Goal: Information Seeking & Learning: Check status

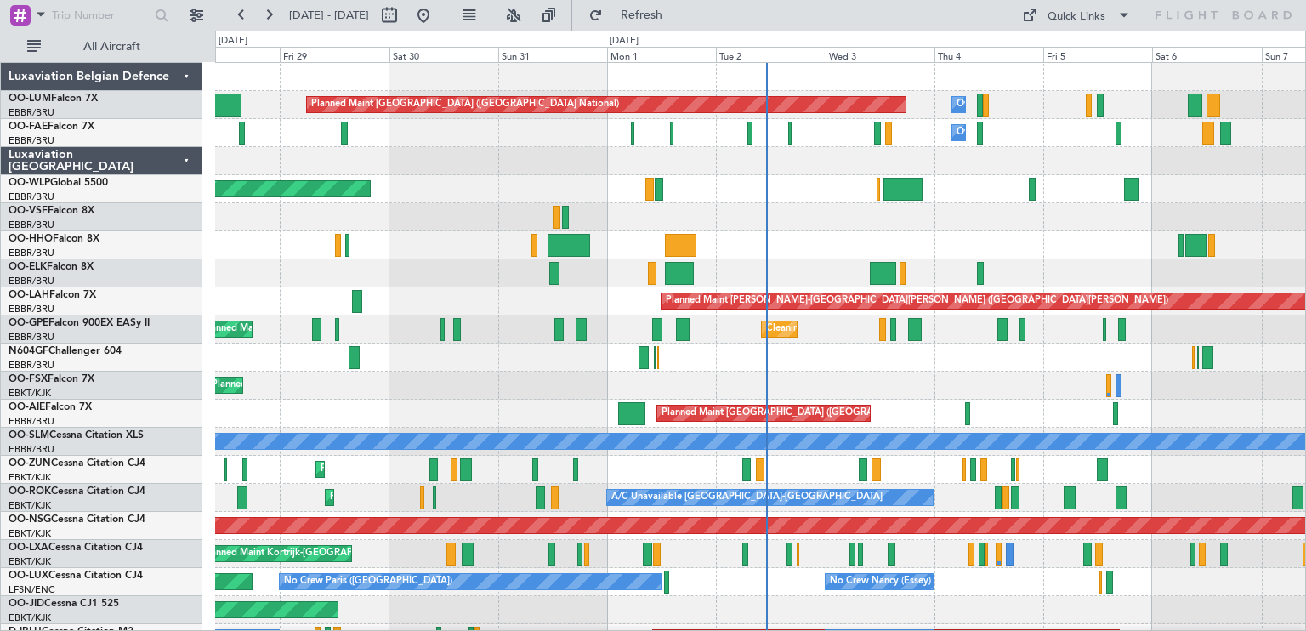
click at [94, 321] on link "OO-GPE Falcon 900EX EASy II" at bounding box center [79, 323] width 141 height 10
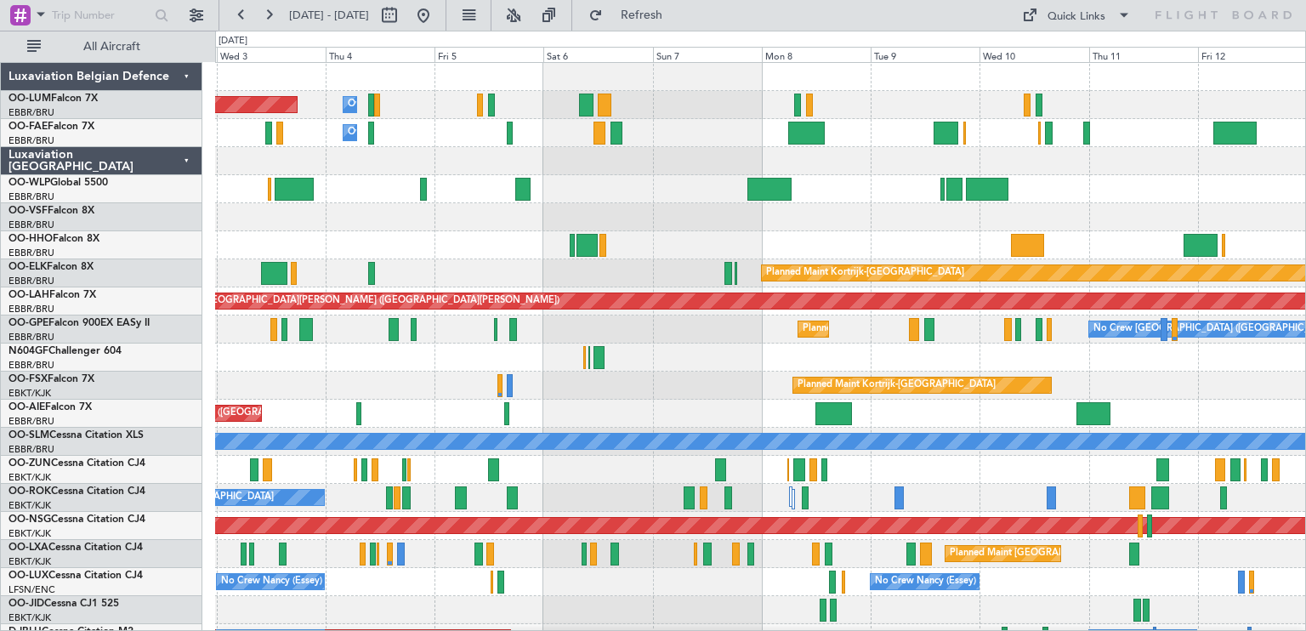
click at [439, 236] on div "Planned Maint [GEOGRAPHIC_DATA] ([GEOGRAPHIC_DATA] National) Owner [GEOGRAPHIC_…" at bounding box center [760, 357] width 1090 height 589
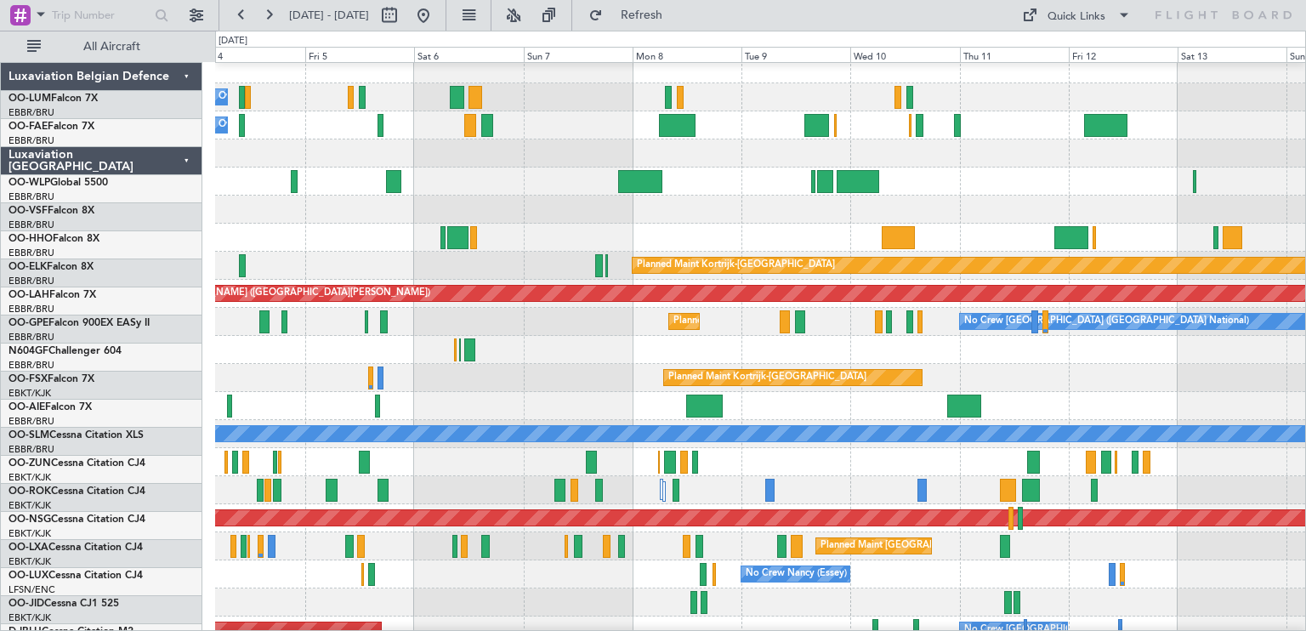
scroll to position [20, 0]
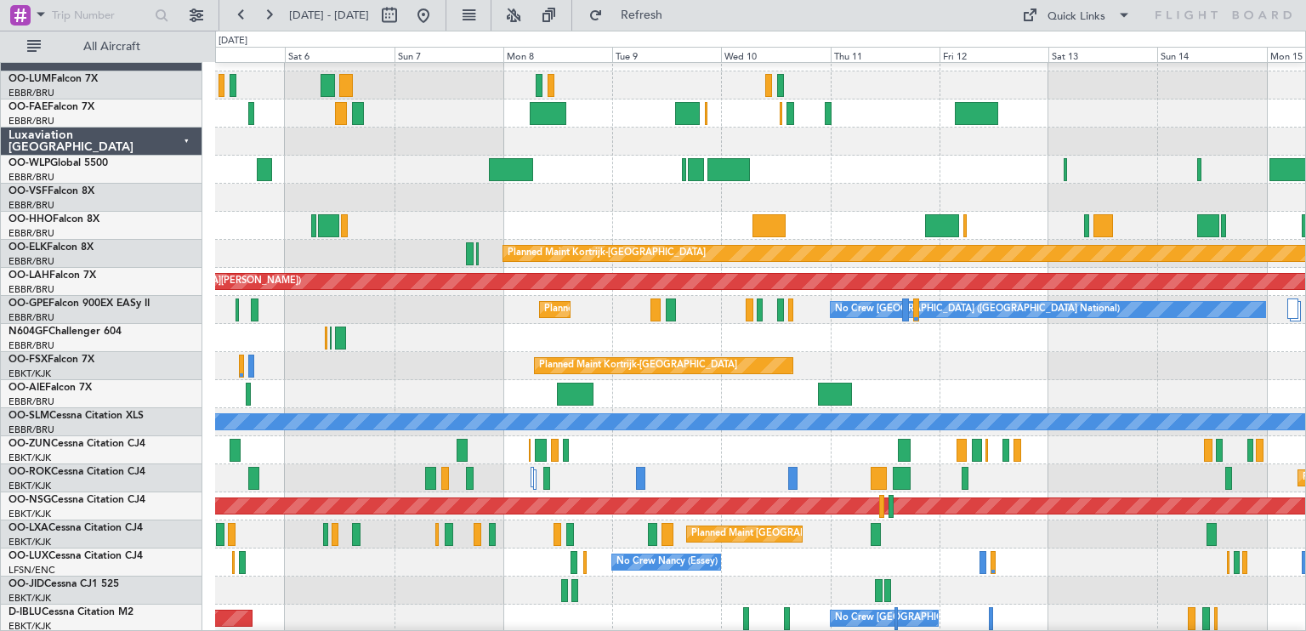
click at [826, 318] on div "No Crew [GEOGRAPHIC_DATA] ([GEOGRAPHIC_DATA] National) Planned Maint [GEOGRAPHI…" at bounding box center [760, 310] width 1090 height 28
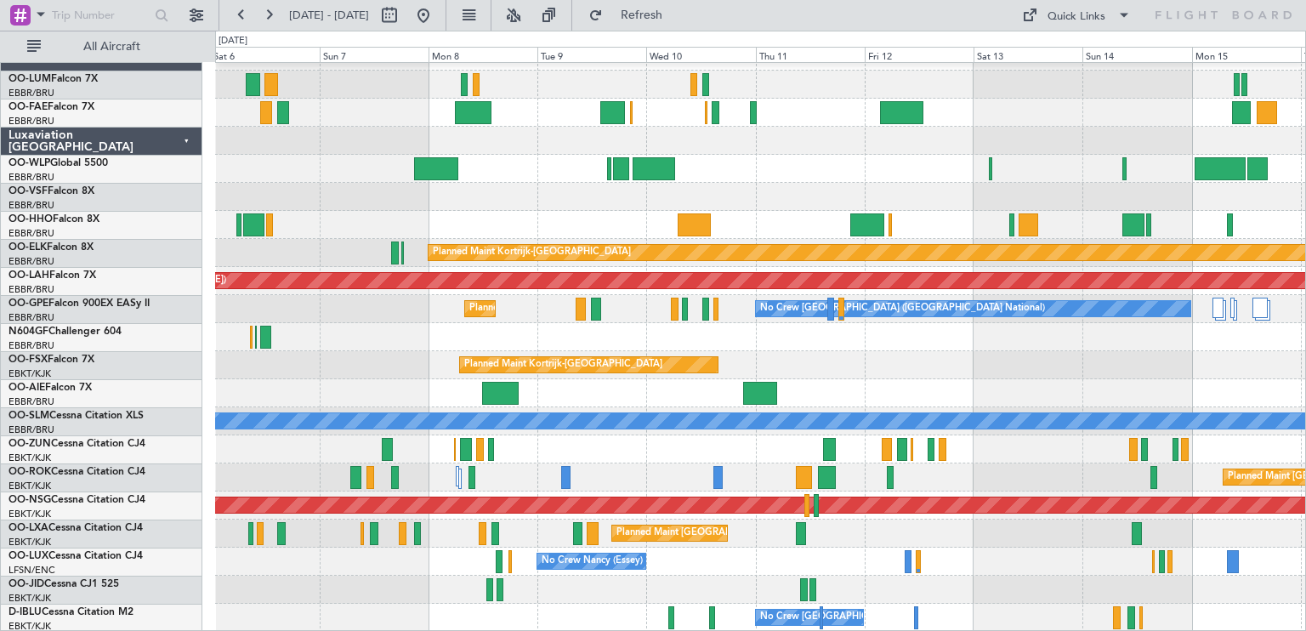
scroll to position [20, 0]
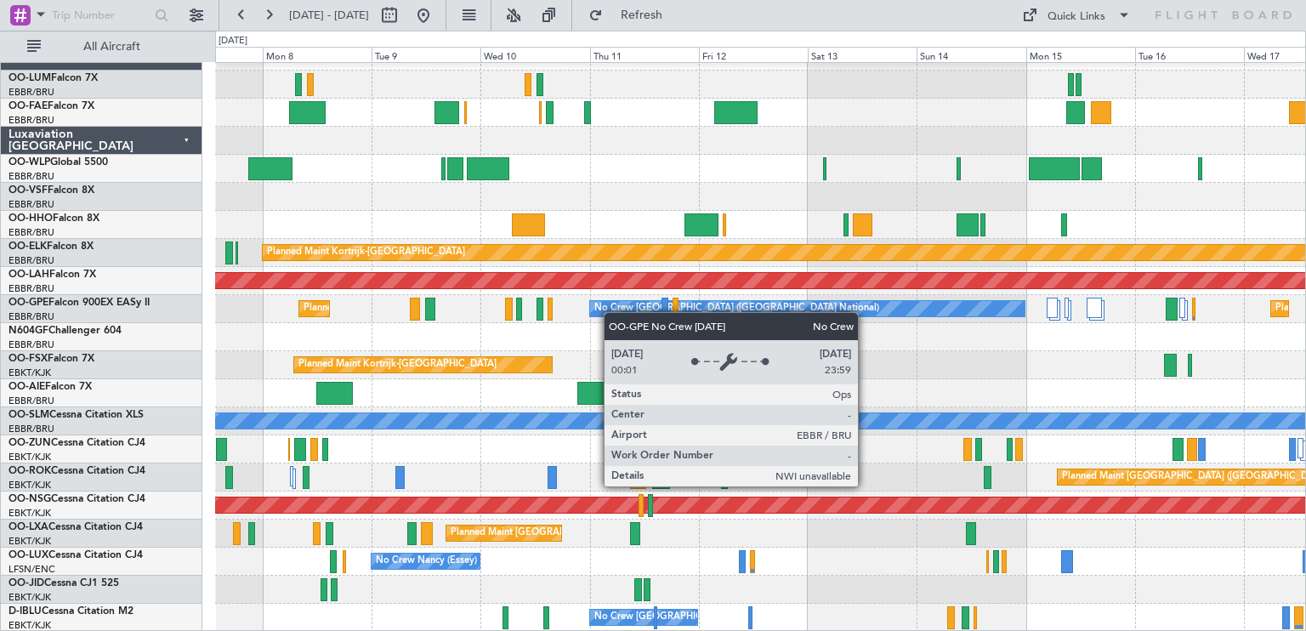
click at [583, 312] on div "Planned Maint Kortrijk-[GEOGRAPHIC_DATA] Planned [GEOGRAPHIC_DATA][PERSON_NAME]…" at bounding box center [760, 337] width 1090 height 589
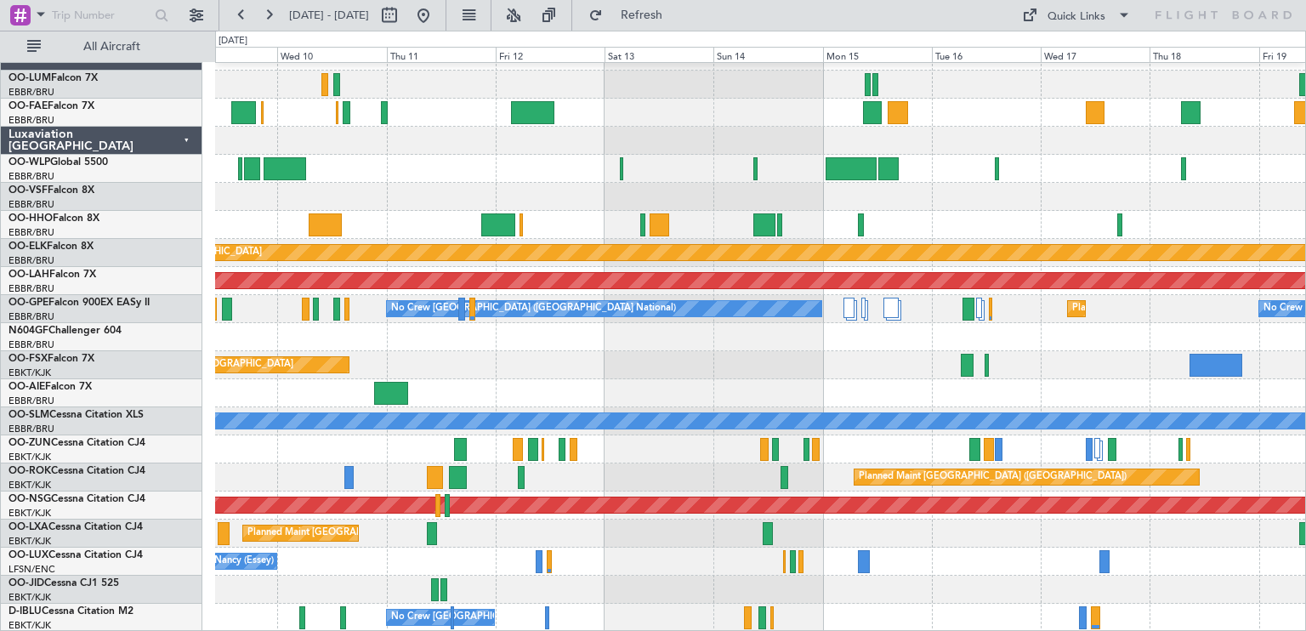
click at [728, 354] on div "Planned Maint Kortrijk-[GEOGRAPHIC_DATA]" at bounding box center [760, 365] width 1090 height 28
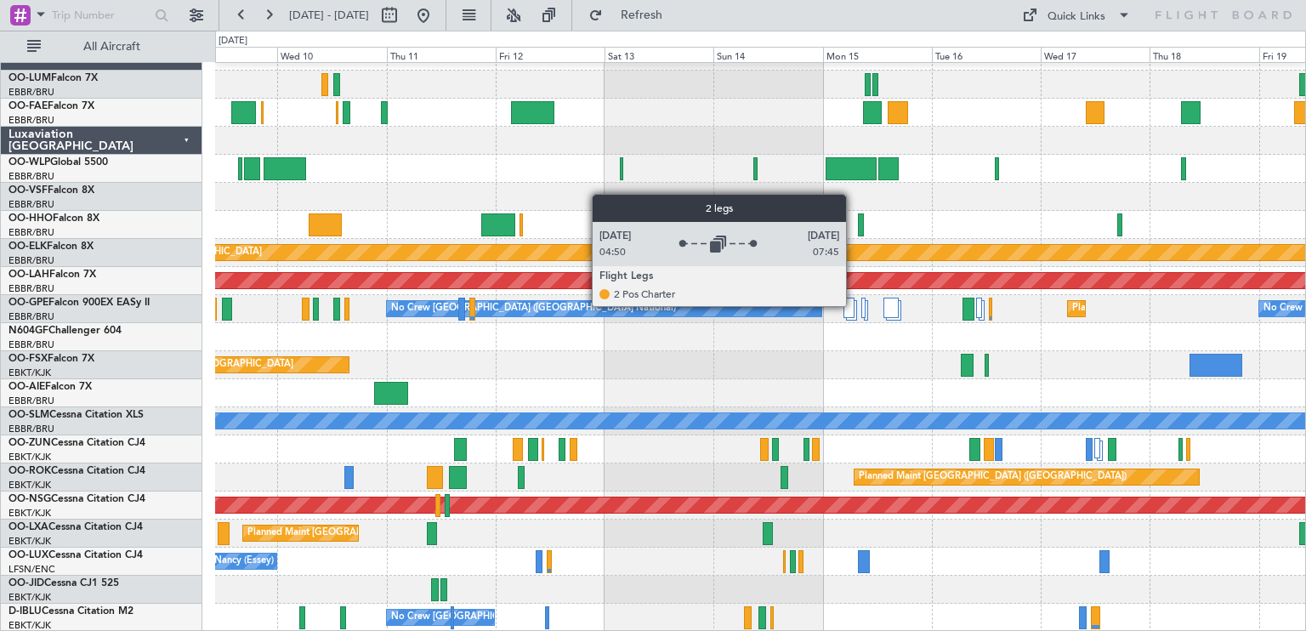
click at [854, 305] on div at bounding box center [849, 308] width 11 height 20
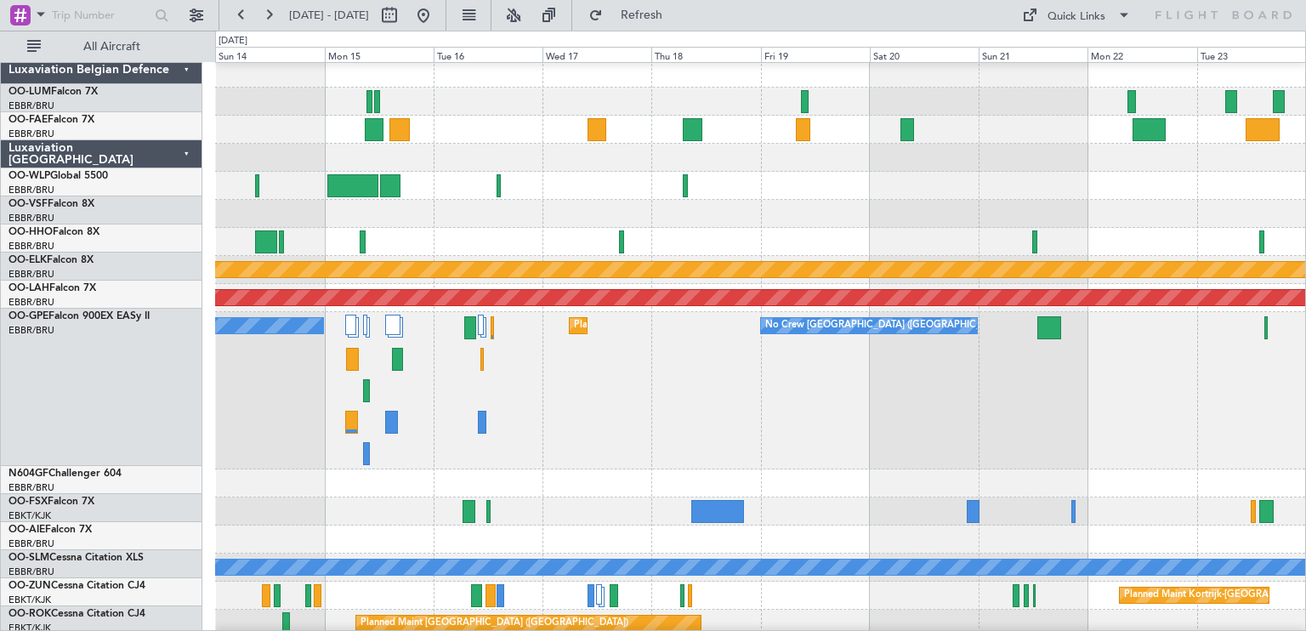
scroll to position [0, 0]
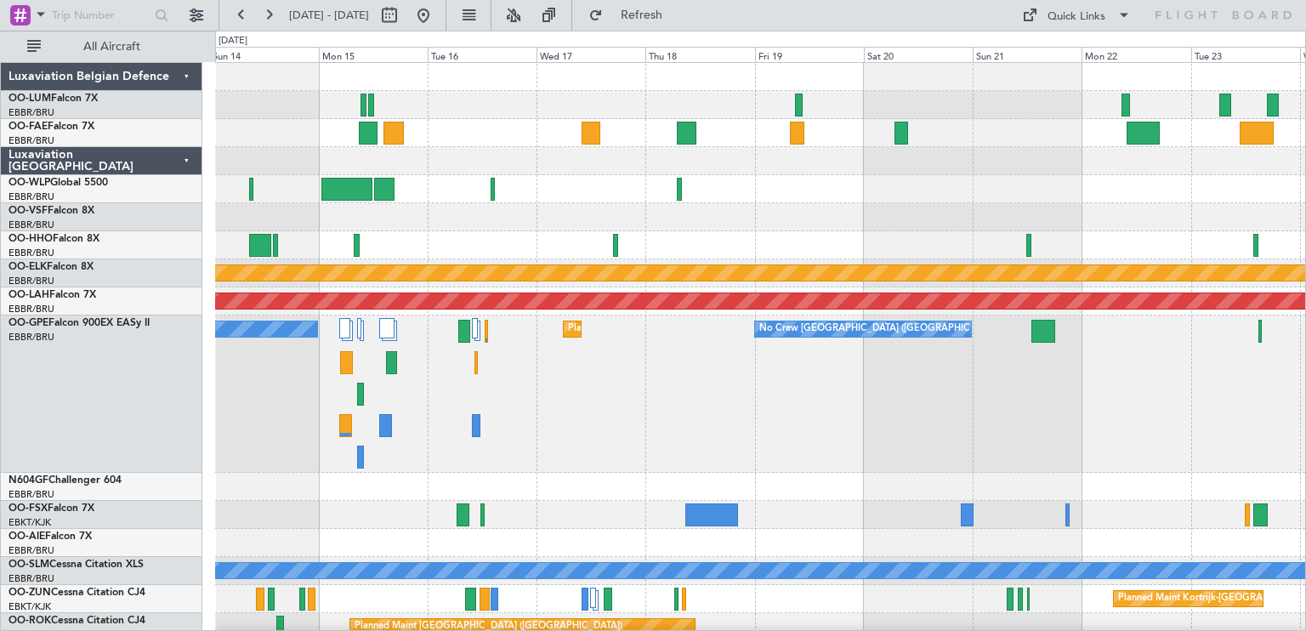
click at [669, 424] on div "Planned Maint [GEOGRAPHIC_DATA] ([GEOGRAPHIC_DATA] National) No Crew [GEOGRAPHI…" at bounding box center [760, 394] width 1090 height 157
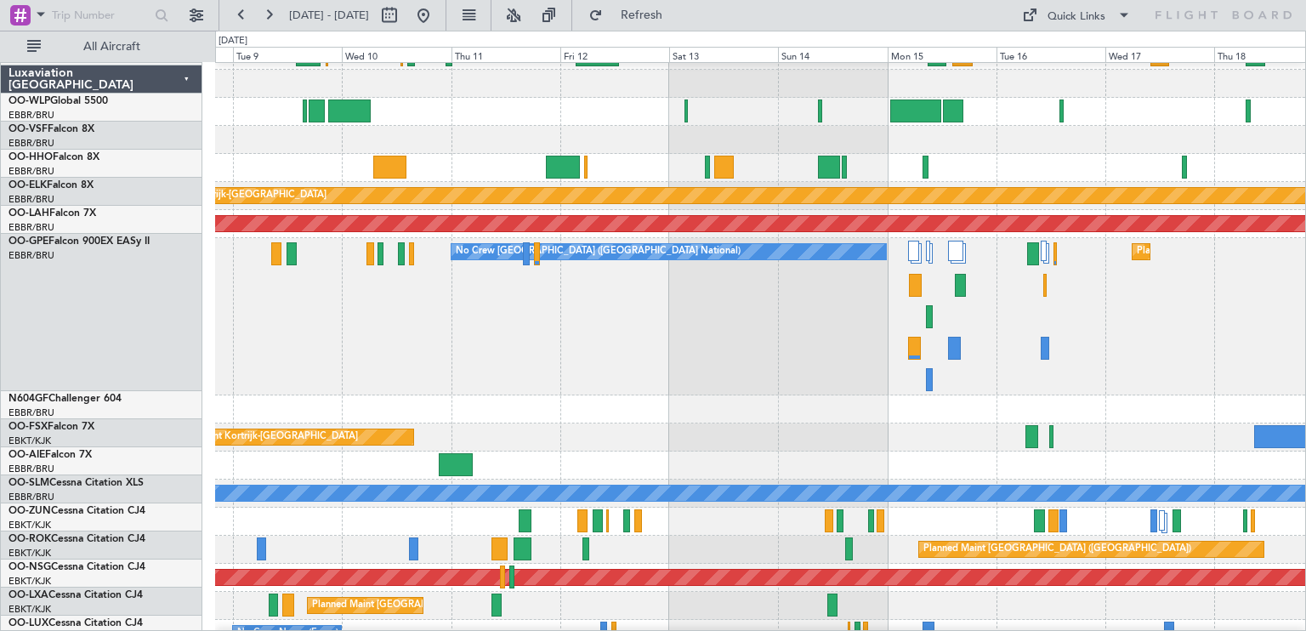
scroll to position [150, 0]
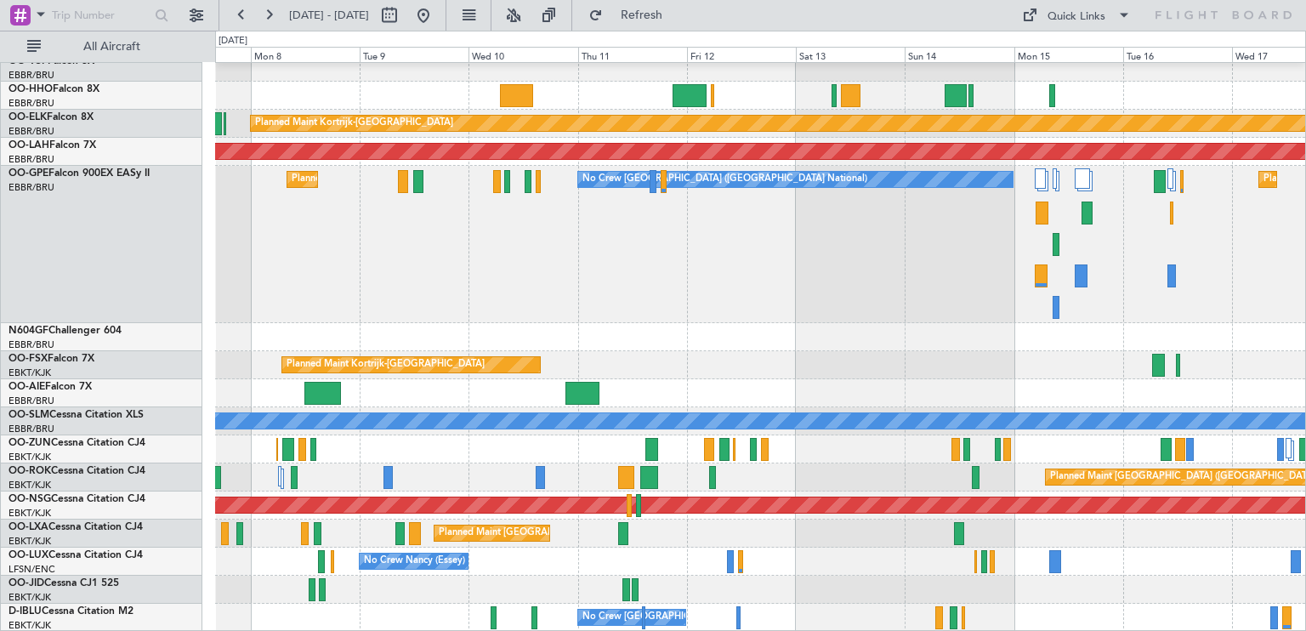
click at [1306, 149] on html "[DATE] - [DATE] Refresh Quick Links All Aircraft Planned Maint [GEOGRAPHIC_DATA…" at bounding box center [653, 315] width 1306 height 631
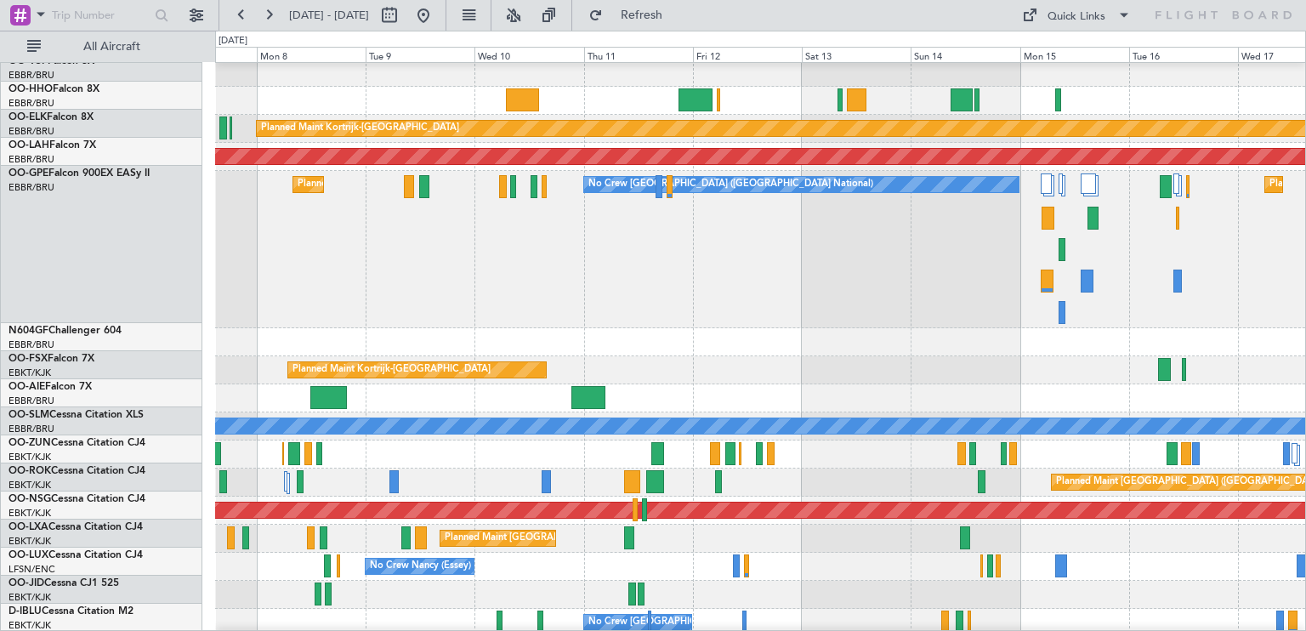
scroll to position [129, 0]
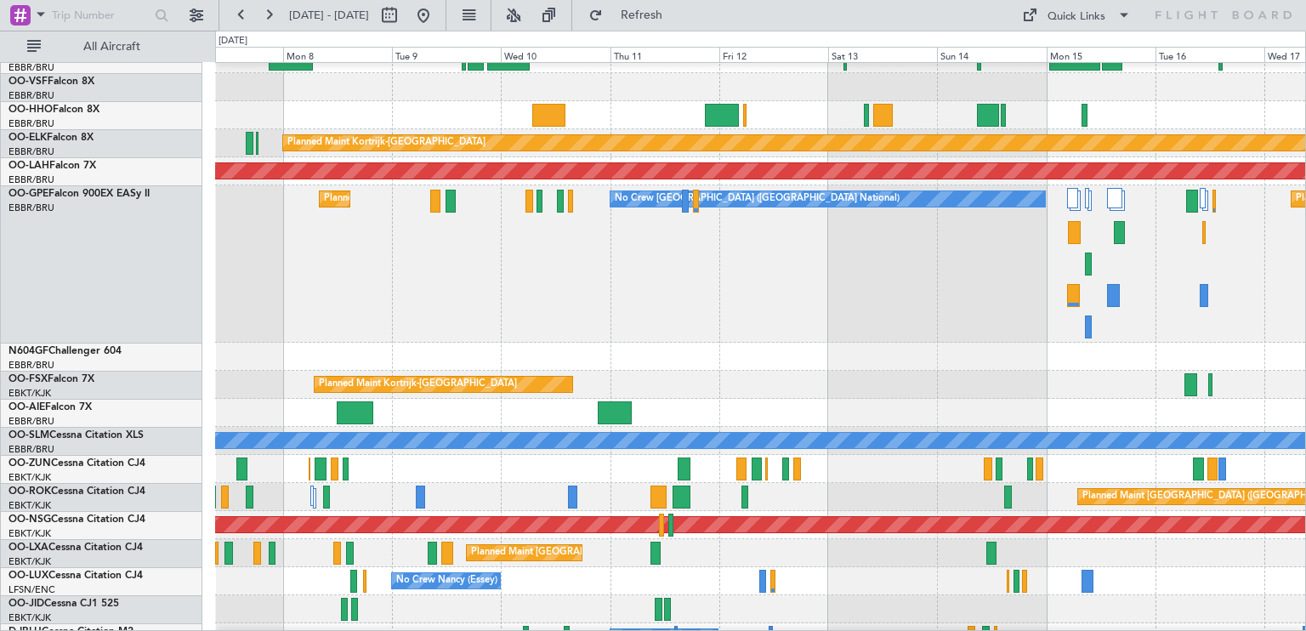
click at [527, 234] on div "Planned Maint [GEOGRAPHIC_DATA] ([GEOGRAPHIC_DATA] National) No Crew [GEOGRAPHI…" at bounding box center [760, 263] width 1090 height 157
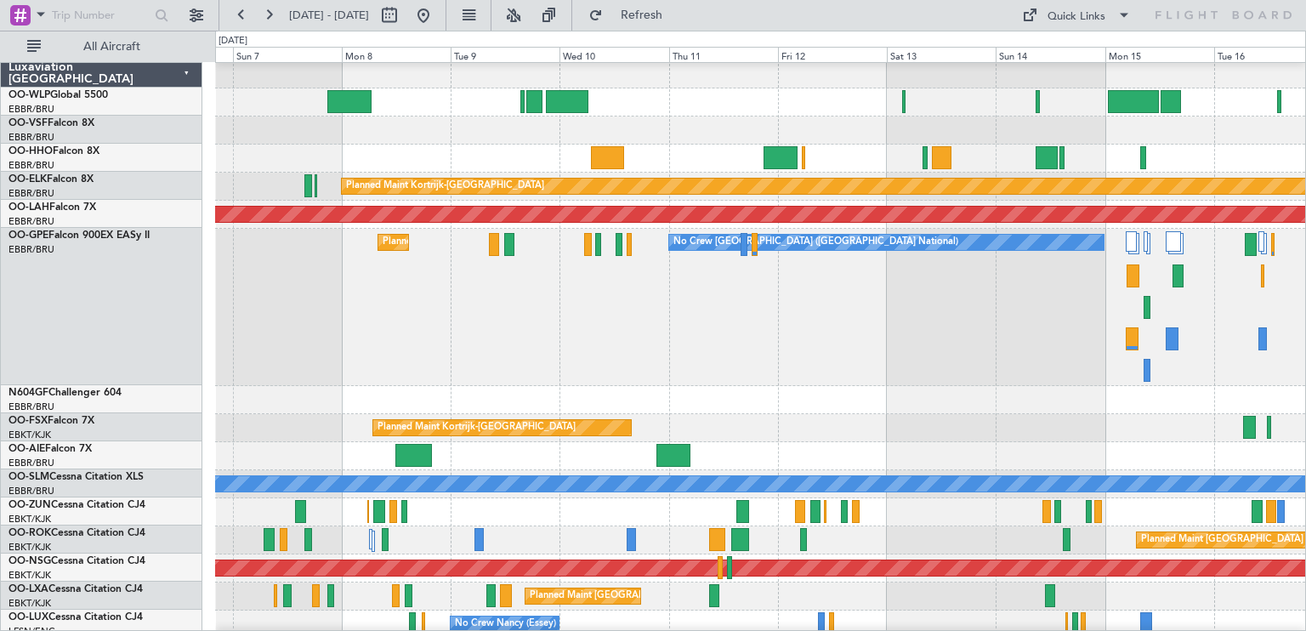
scroll to position [87, 0]
click at [607, 292] on div "No Crew [GEOGRAPHIC_DATA] ([GEOGRAPHIC_DATA] National) Planned Maint [GEOGRAPHI…" at bounding box center [760, 307] width 1090 height 157
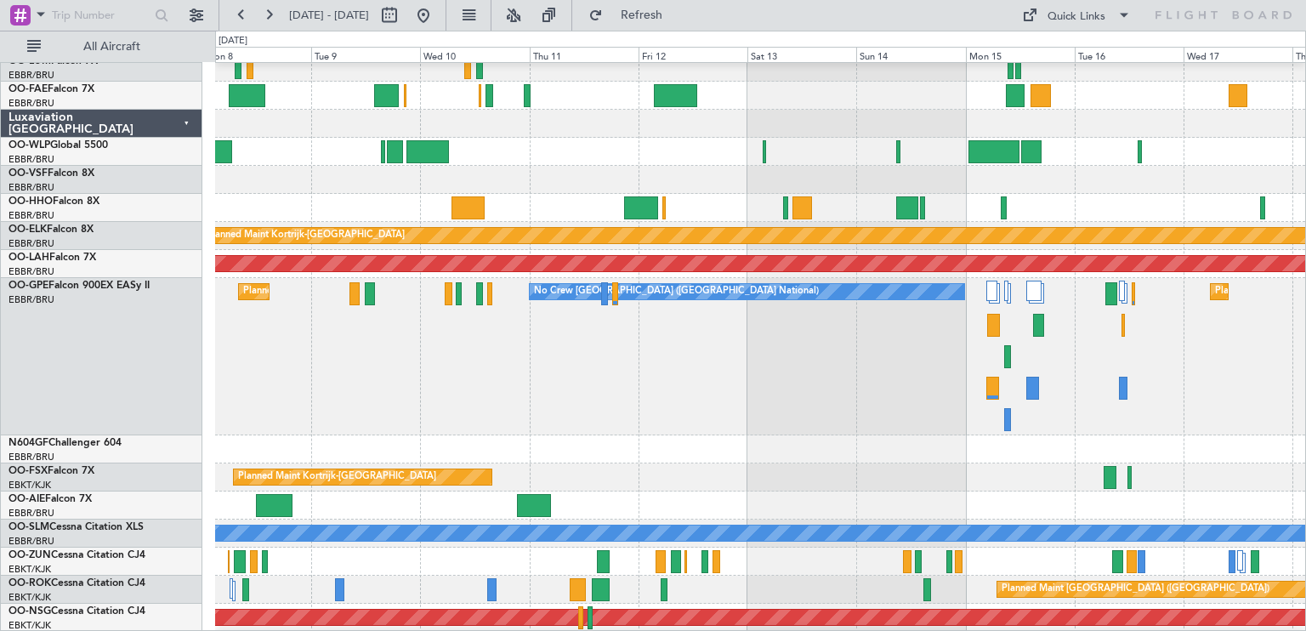
scroll to position [37, 0]
click at [955, 370] on div "Planned Maint [GEOGRAPHIC_DATA] ([GEOGRAPHIC_DATA] National) No Crew [GEOGRAPHI…" at bounding box center [760, 356] width 1090 height 157
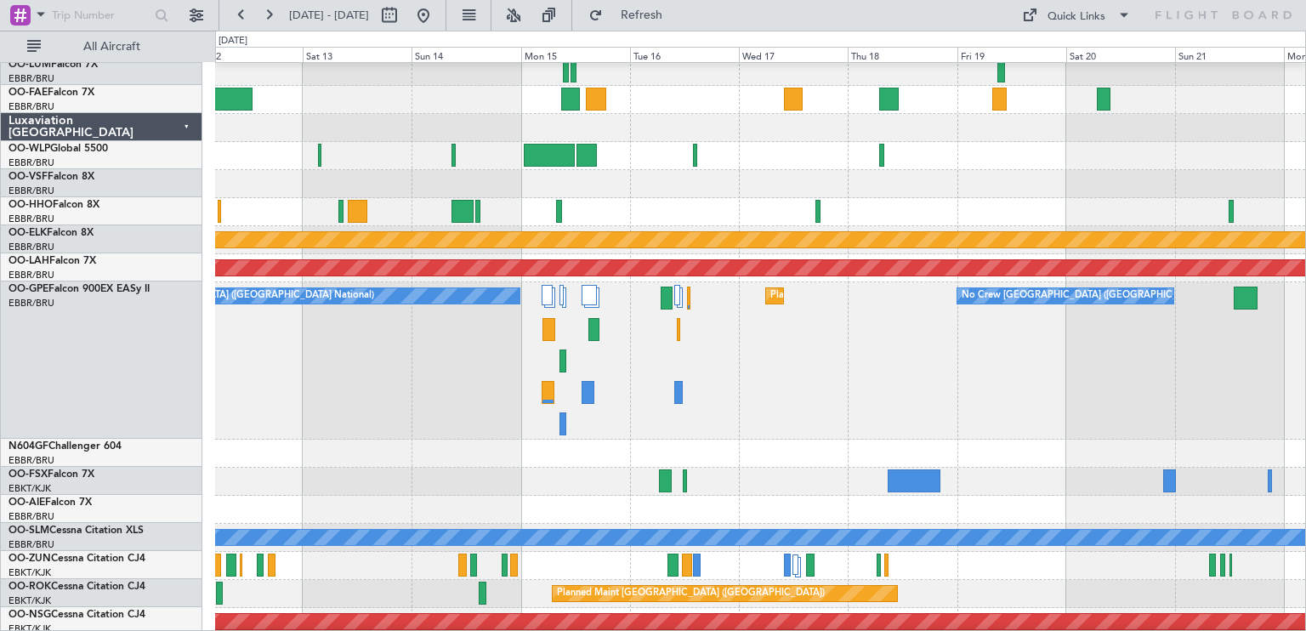
scroll to position [33, 0]
click at [678, 165] on div at bounding box center [760, 156] width 1090 height 28
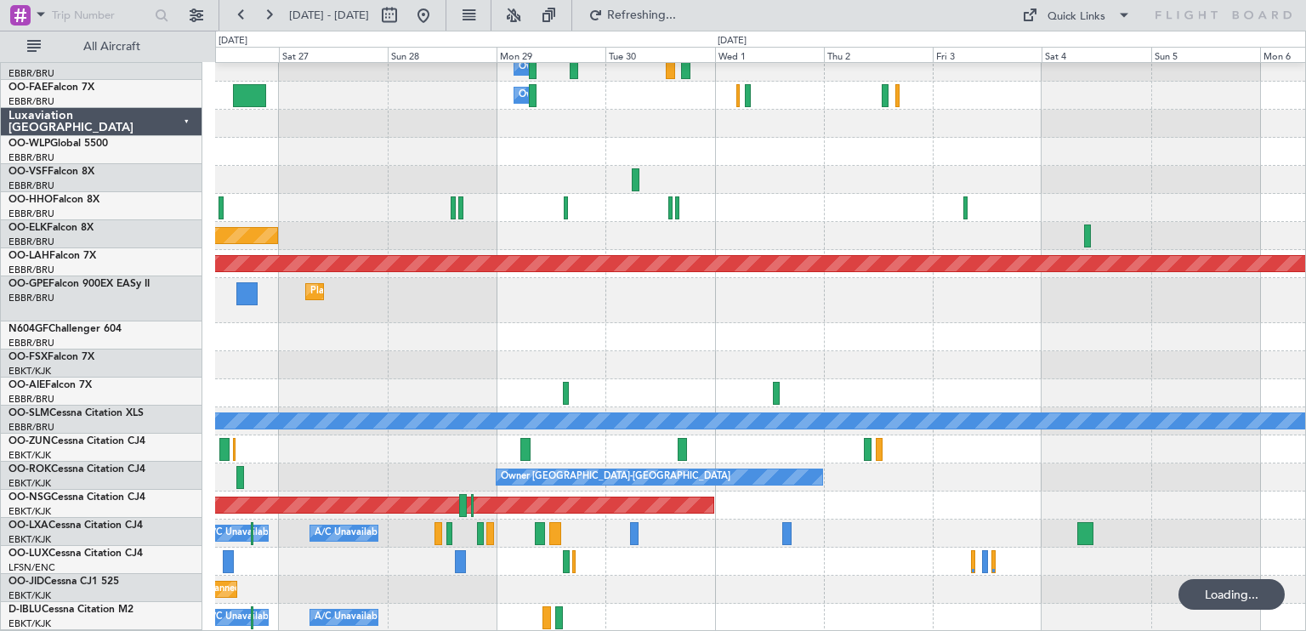
scroll to position [37, 0]
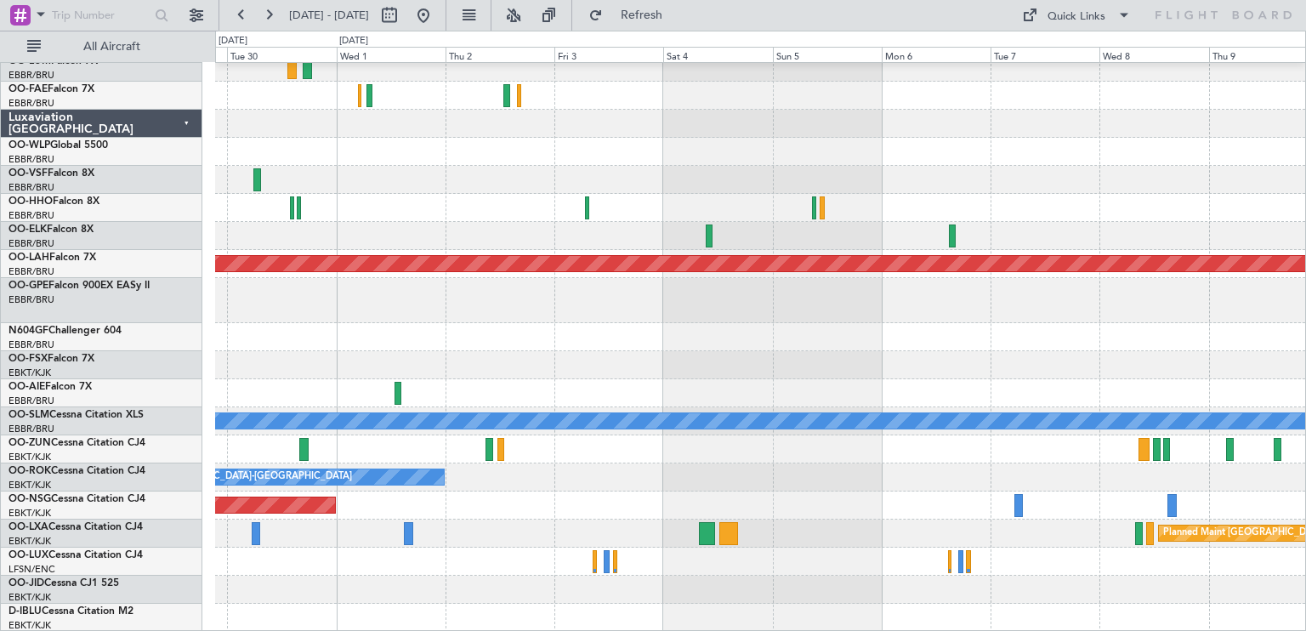
click at [663, 361] on div at bounding box center [760, 365] width 1090 height 28
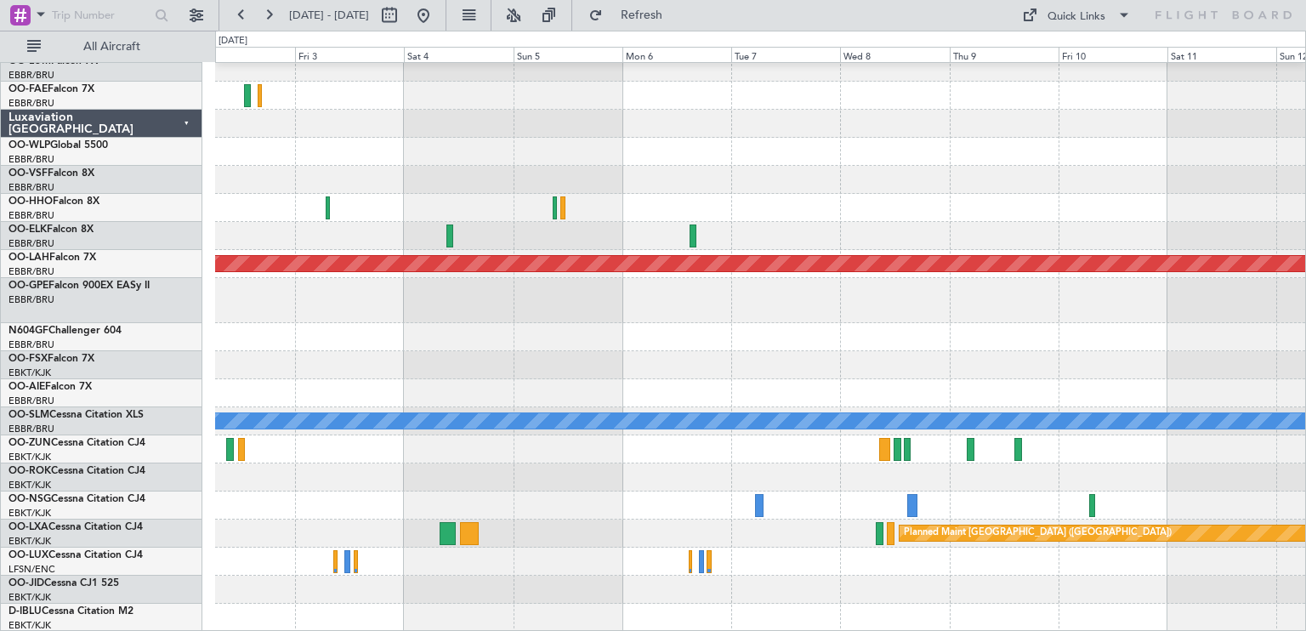
click at [623, 438] on div at bounding box center [760, 449] width 1090 height 28
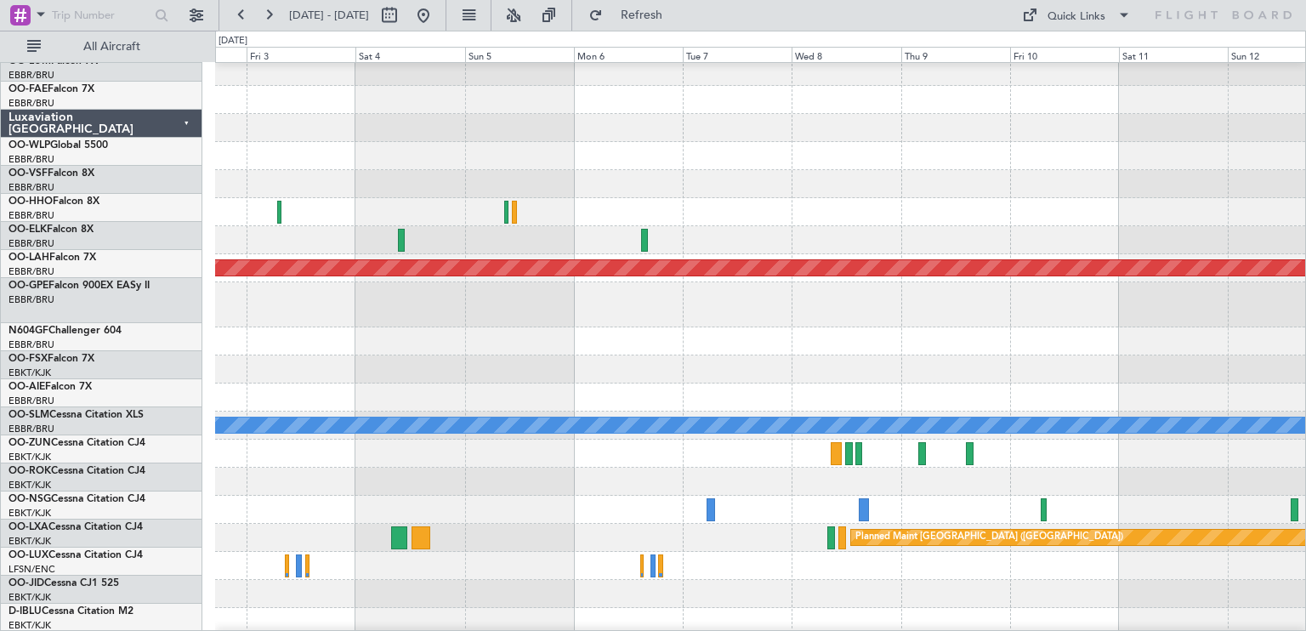
scroll to position [33, 0]
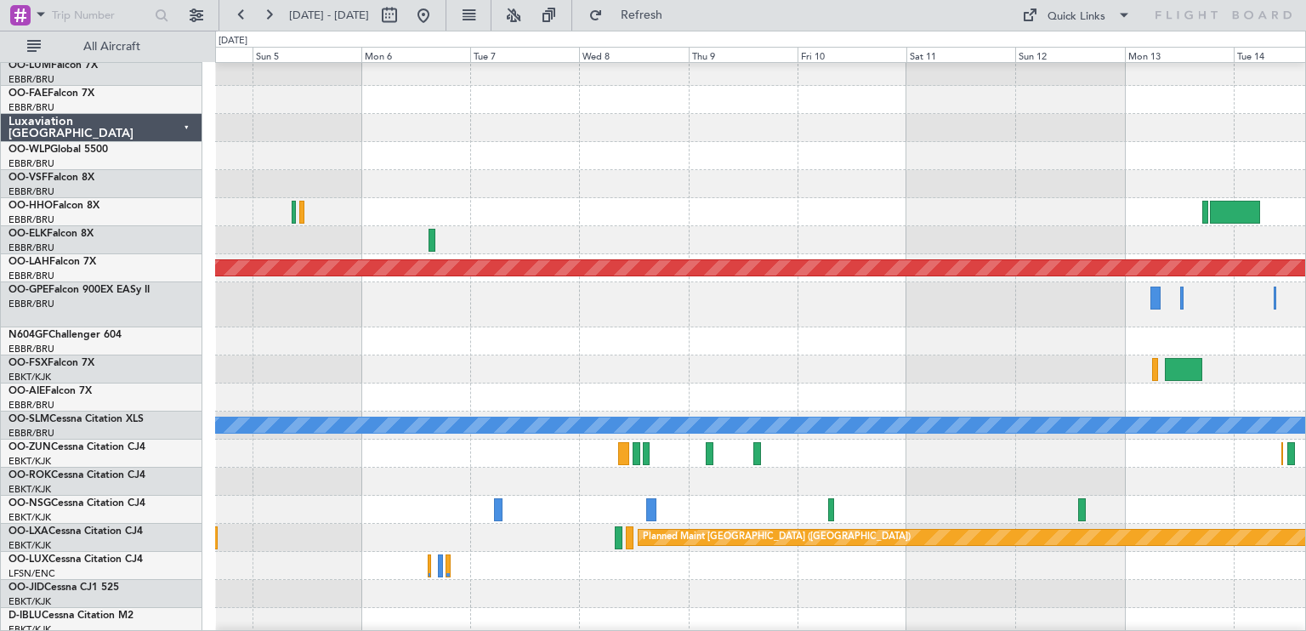
click at [646, 363] on div at bounding box center [760, 370] width 1090 height 28
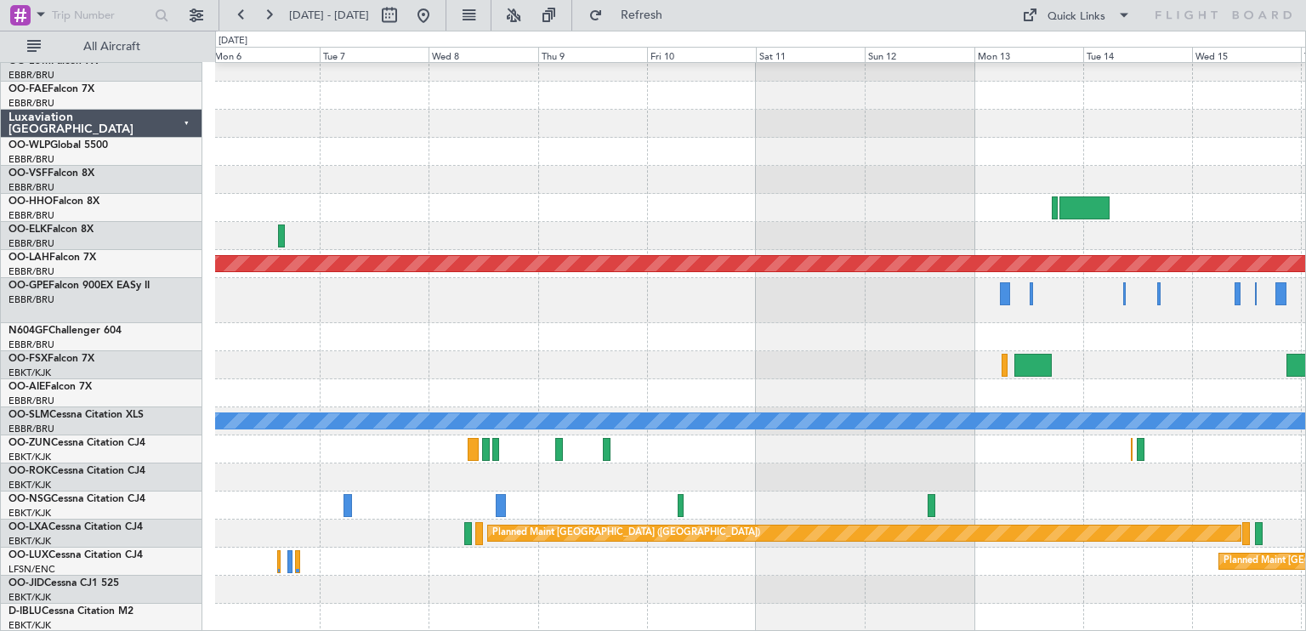
click at [606, 316] on div "Planned Maint [PERSON_NAME]-[GEOGRAPHIC_DATA][PERSON_NAME] ([GEOGRAPHIC_DATA][P…" at bounding box center [760, 329] width 1090 height 606
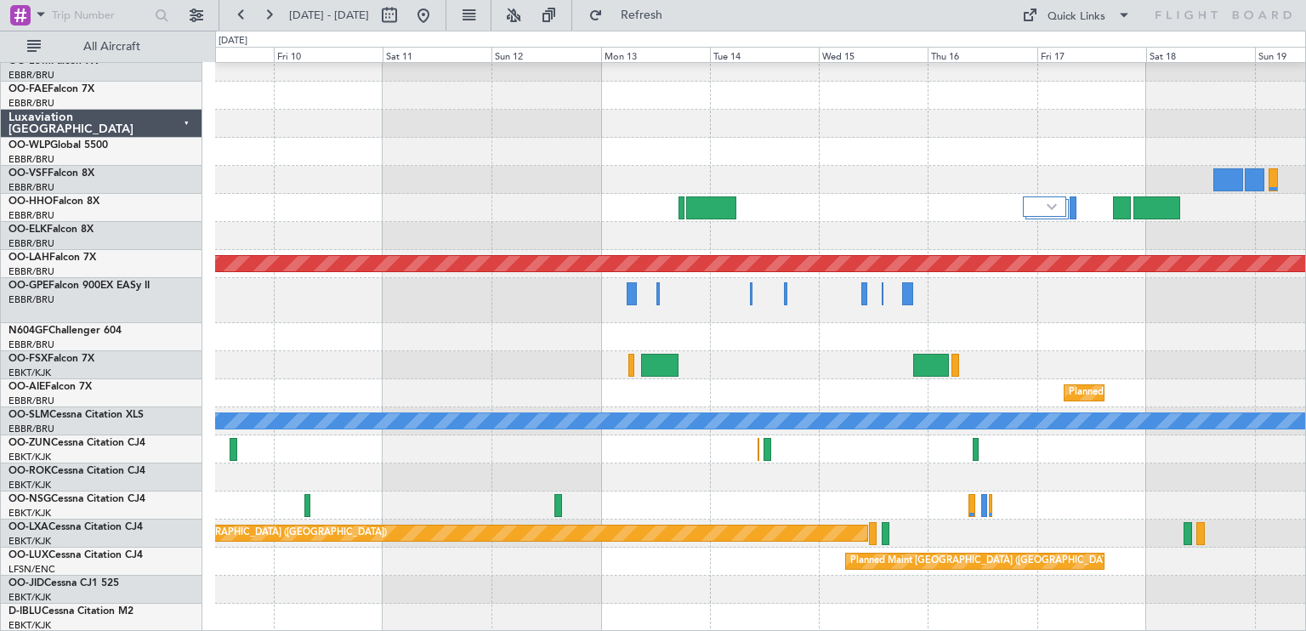
click at [741, 342] on div at bounding box center [760, 337] width 1090 height 28
click at [437, 16] on button at bounding box center [423, 15] width 27 height 27
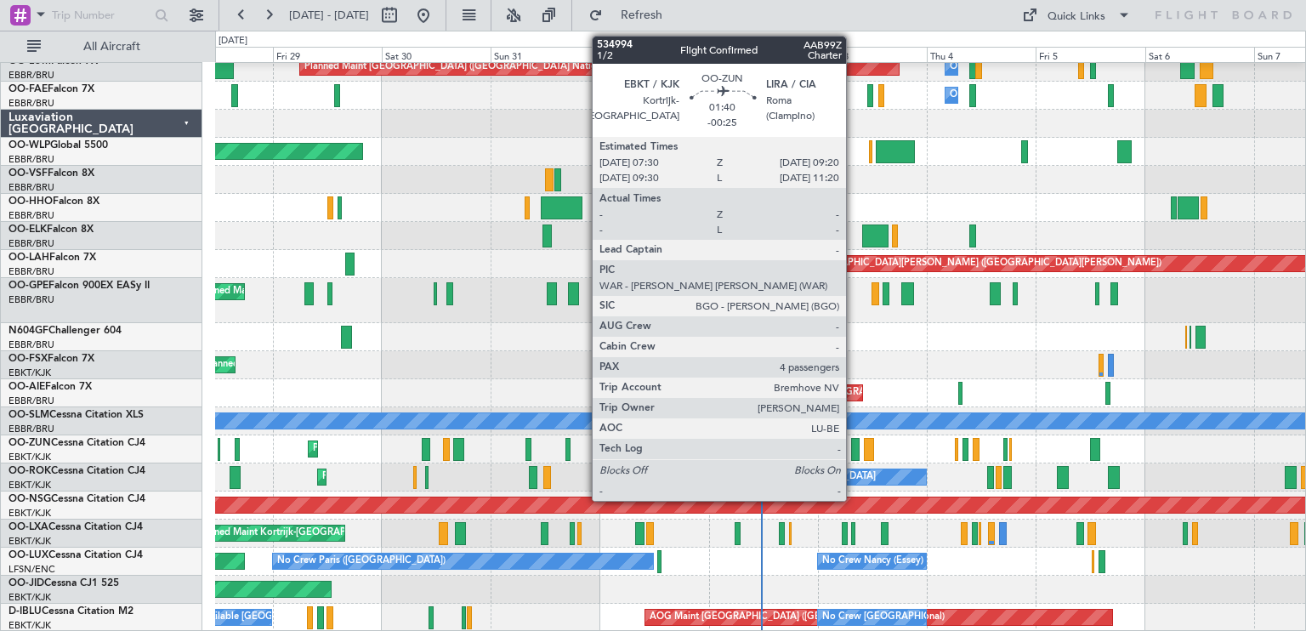
click at [854, 452] on div at bounding box center [855, 449] width 9 height 23
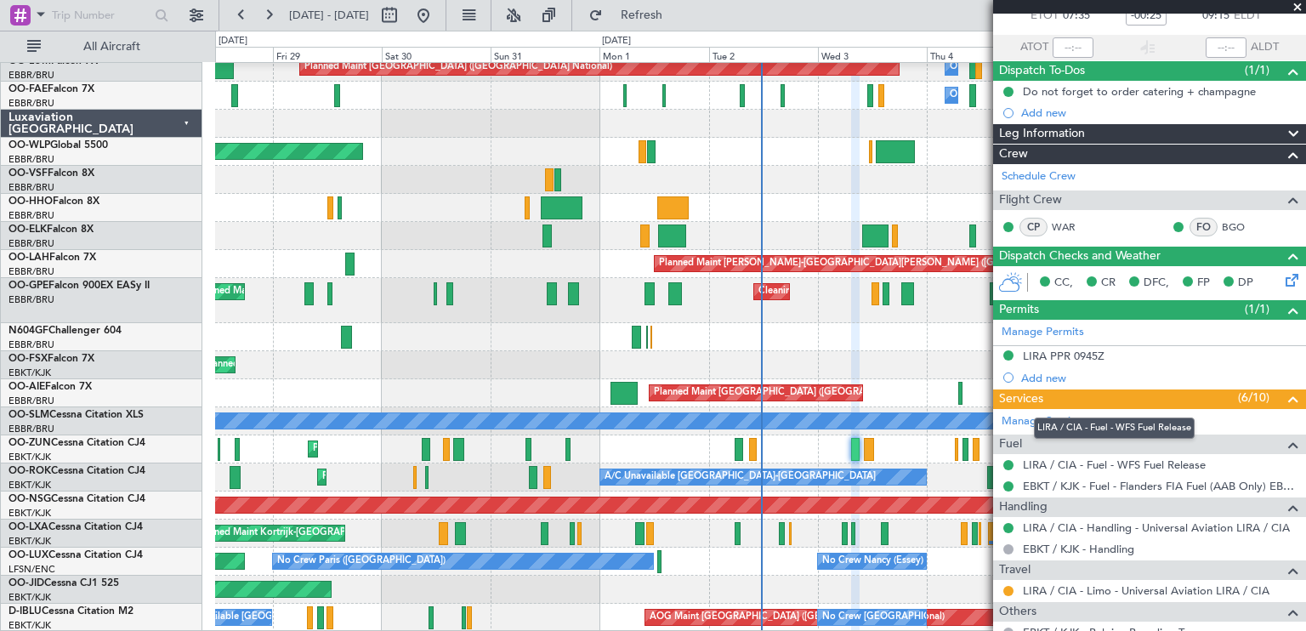
scroll to position [85, 0]
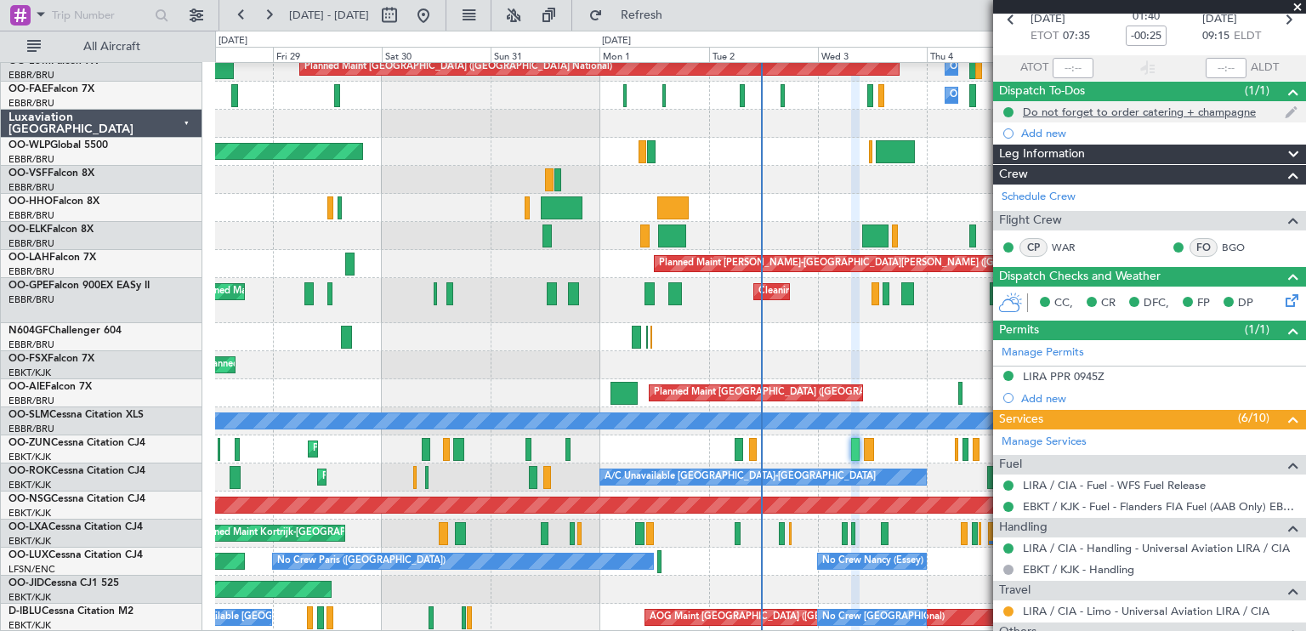
click at [1180, 111] on div "Do not forget to order catering + champagne" at bounding box center [1139, 112] width 233 height 14
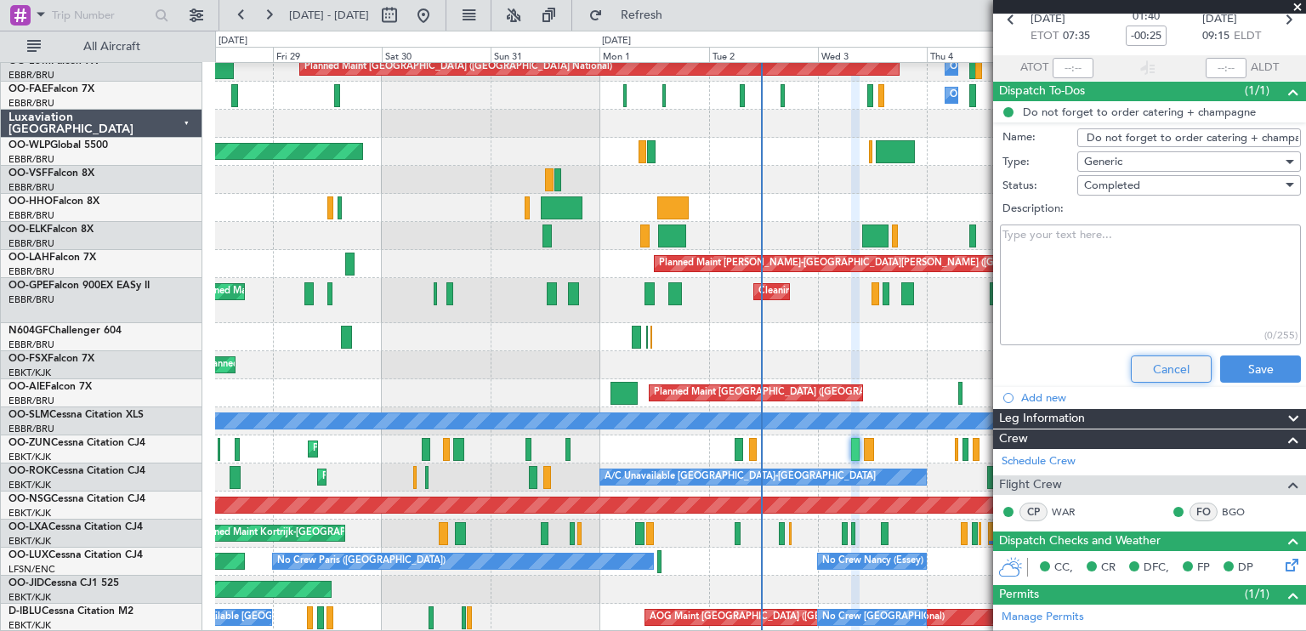
click at [1138, 358] on button "Cancel" at bounding box center [1171, 369] width 81 height 27
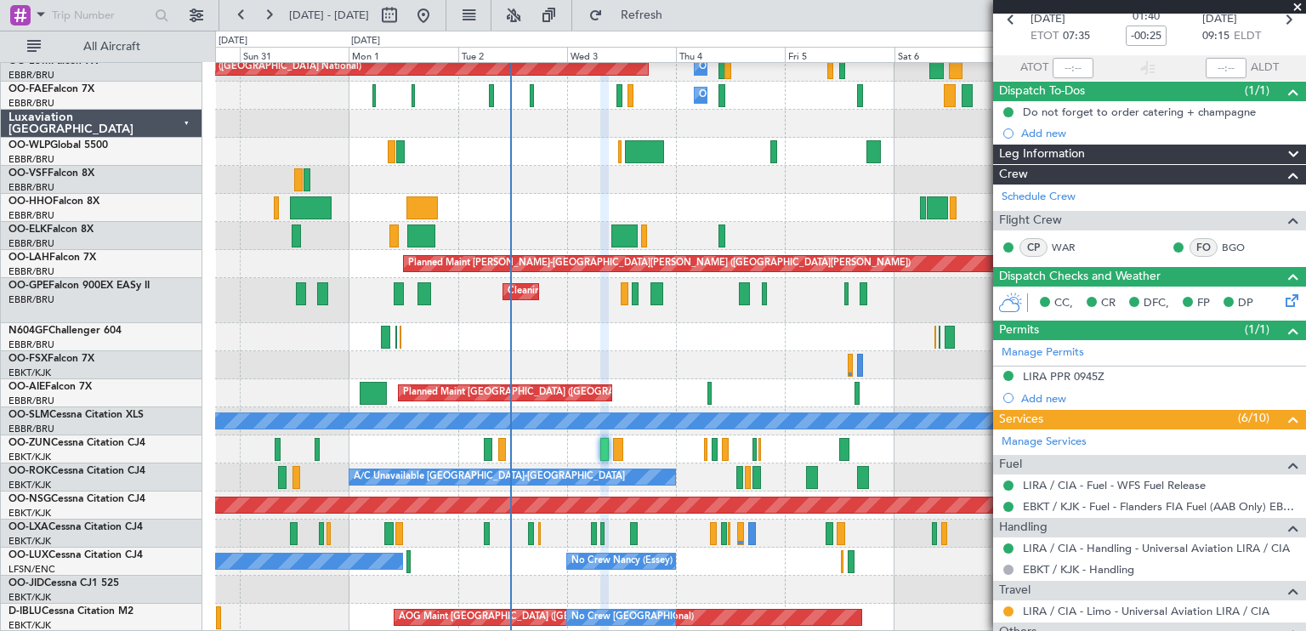
click at [544, 343] on div "Planned Maint [GEOGRAPHIC_DATA] ([GEOGRAPHIC_DATA] National) Owner [GEOGRAPHIC_…" at bounding box center [760, 329] width 1090 height 606
